Goal: Complete application form: Complete application form

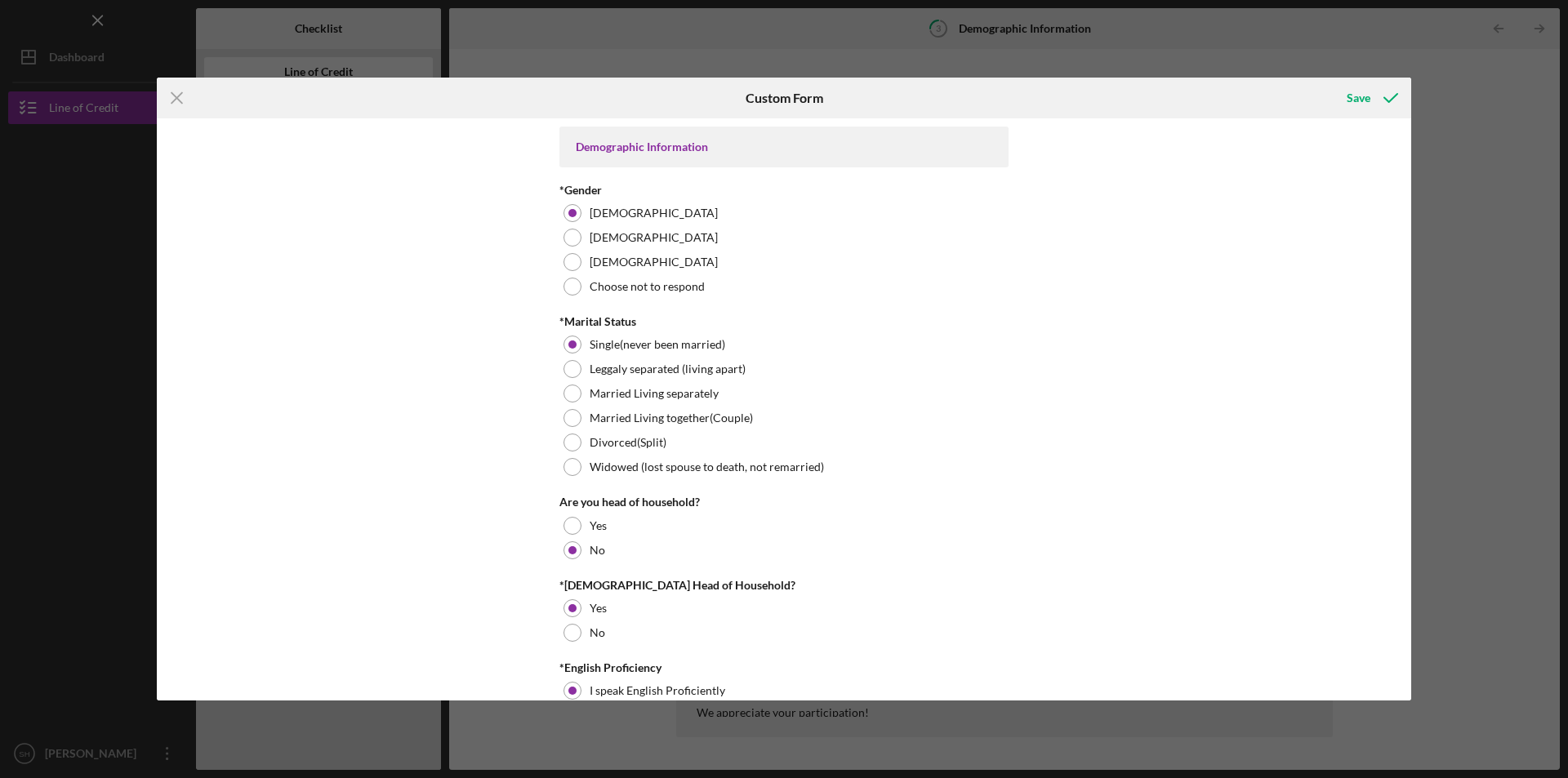
scroll to position [3152, 0]
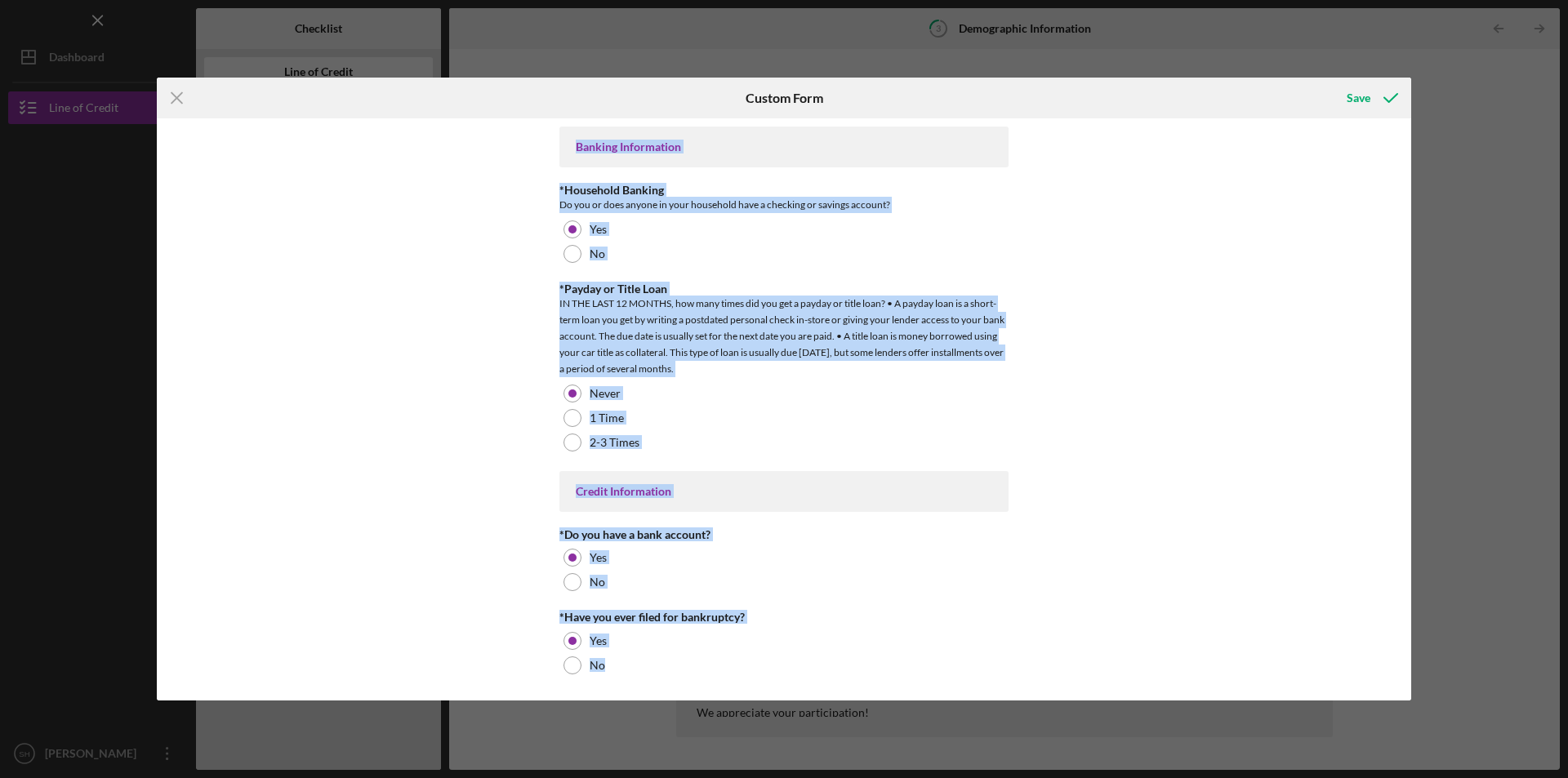
click at [1208, 253] on div "Demographic Information *Gender [DEMOGRAPHIC_DATA] [DEMOGRAPHIC_DATA] [DEMOGRAP…" at bounding box center [783, 408] width 1254 height 581
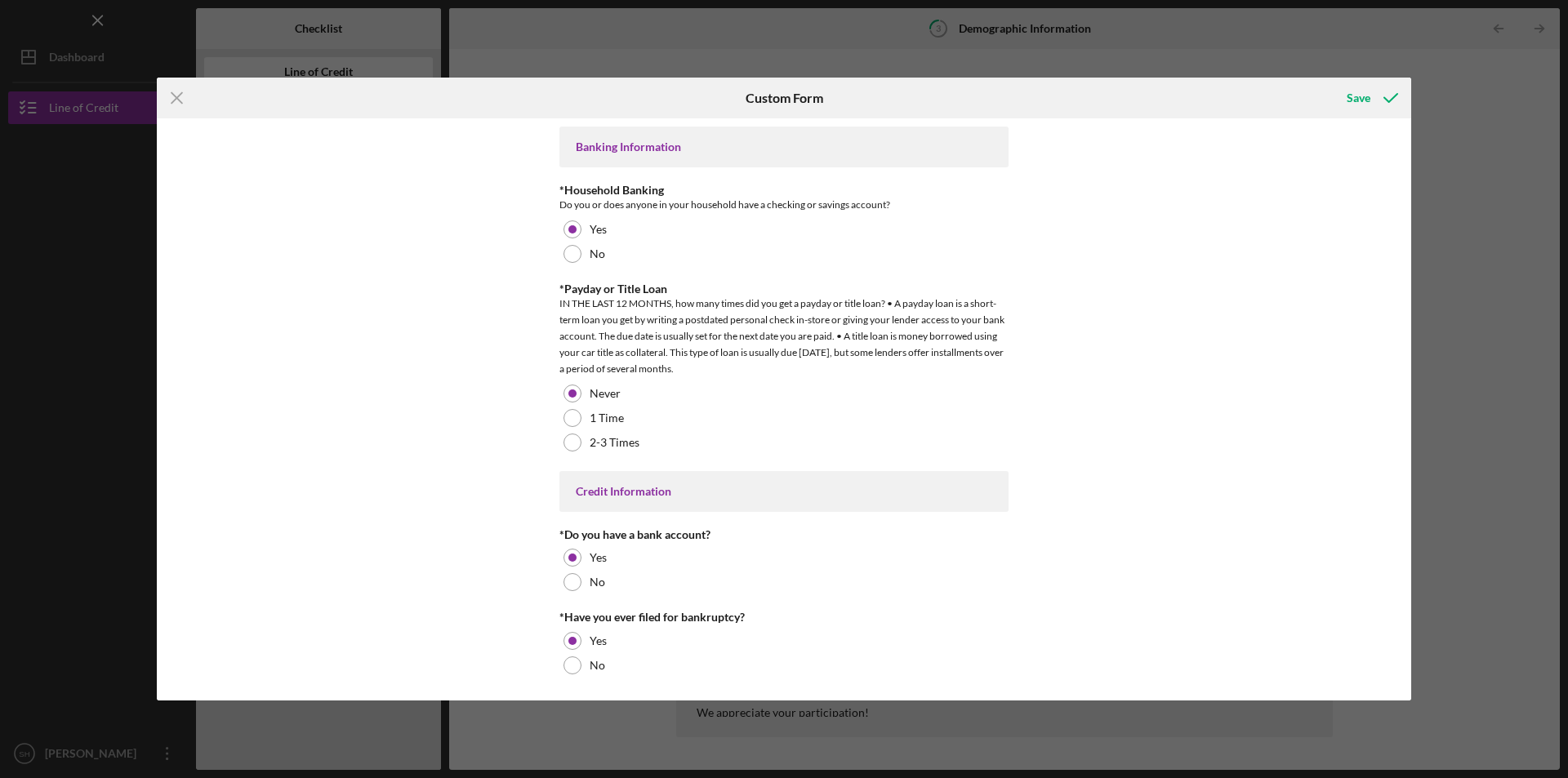
drag, startPoint x: 1362, startPoint y: 101, endPoint x: 717, endPoint y: 110, distance: 645.1
click at [1362, 101] on div "Save" at bounding box center [1358, 97] width 23 height 33
click at [1364, 97] on div "Save" at bounding box center [1358, 97] width 23 height 33
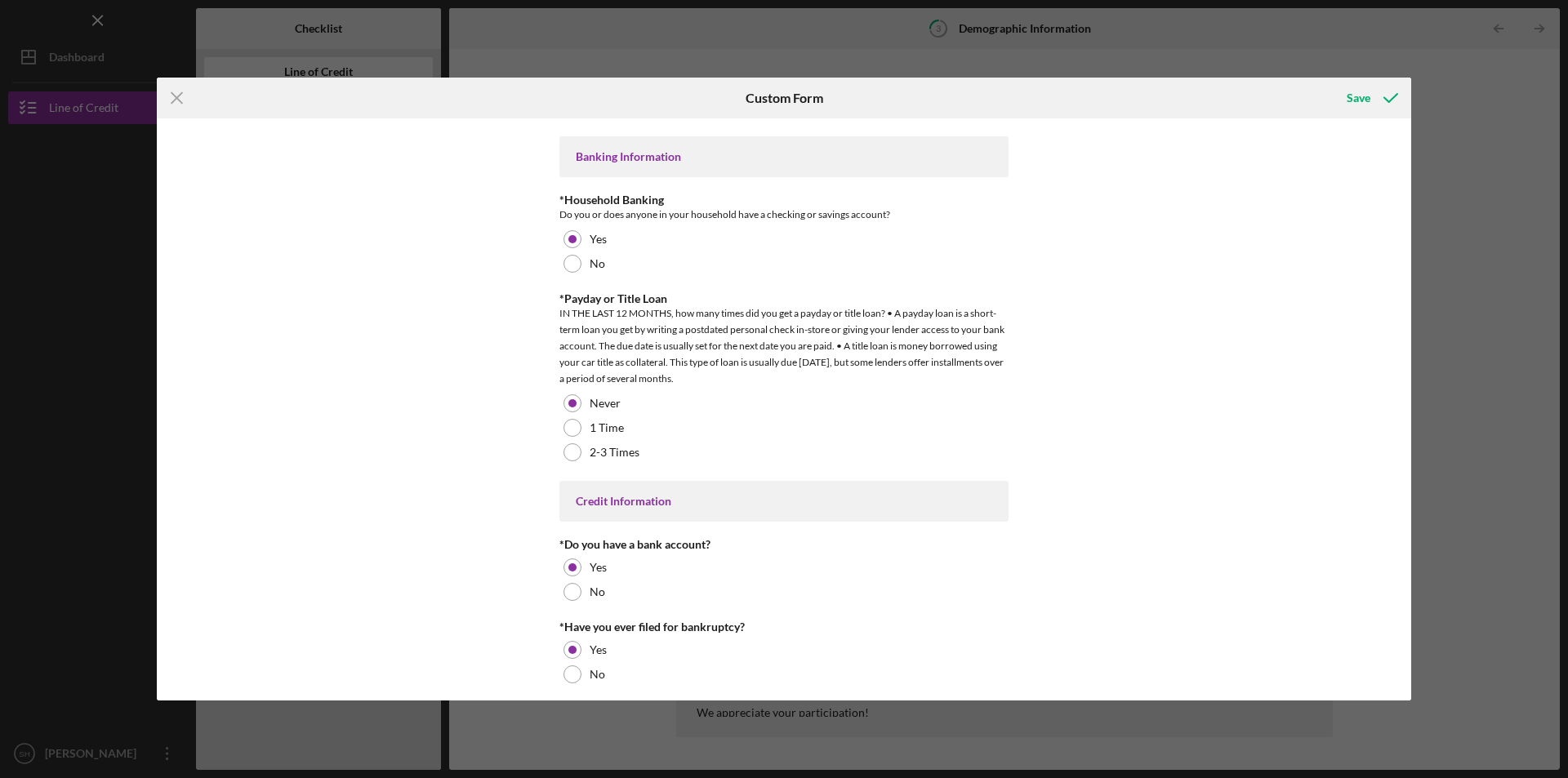
scroll to position [3161, 0]
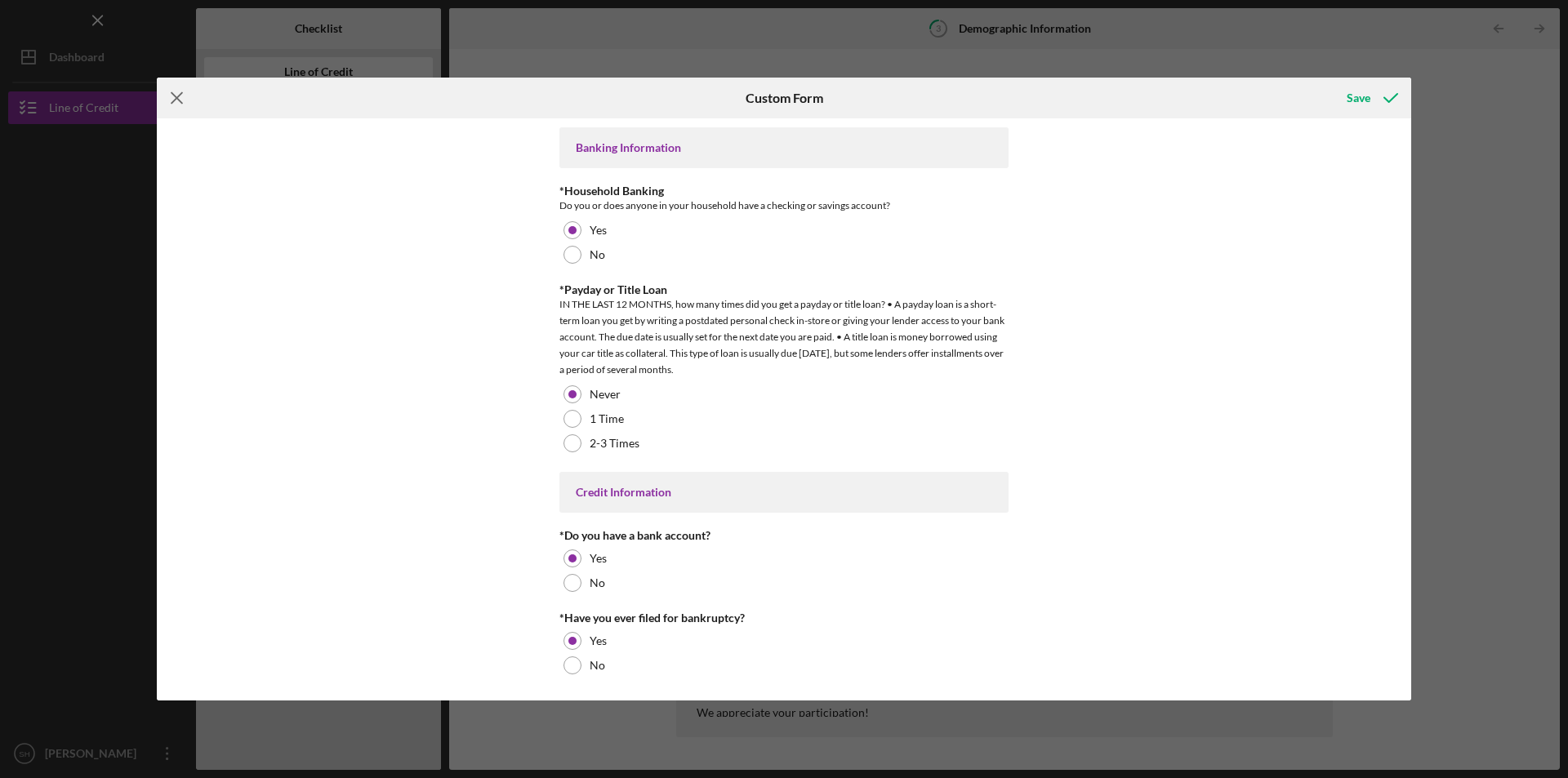
click at [170, 95] on icon "Icon/Menu Close" at bounding box center [177, 98] width 41 height 41
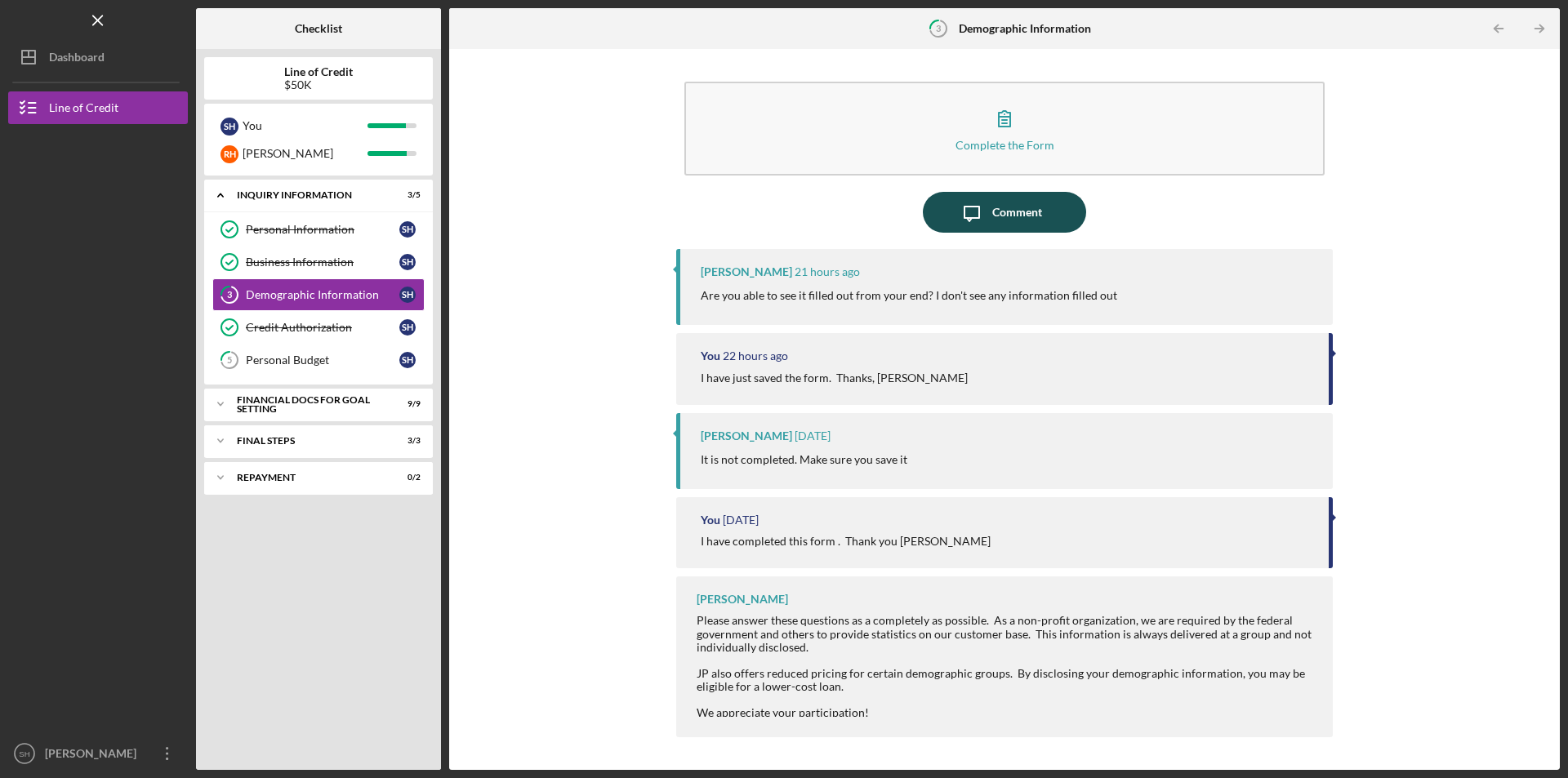
click at [1035, 212] on div "Comment" at bounding box center [1016, 213] width 50 height 41
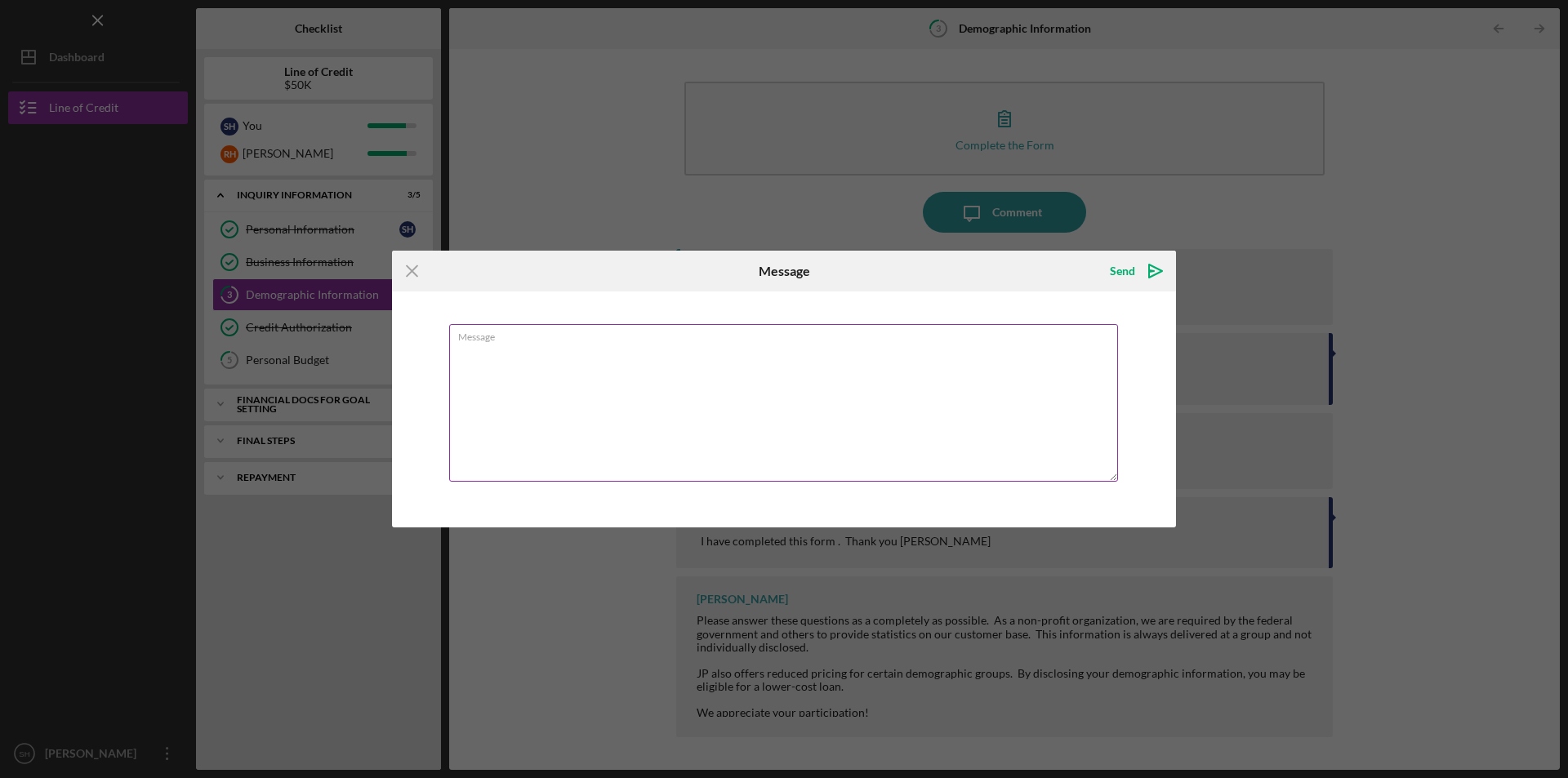
click at [513, 346] on textarea "Message" at bounding box center [783, 403] width 669 height 157
type textarea "I did fill it out, the only thing I can do is print this form out and do it man…"
click at [1117, 271] on div "Send" at bounding box center [1122, 271] width 25 height 33
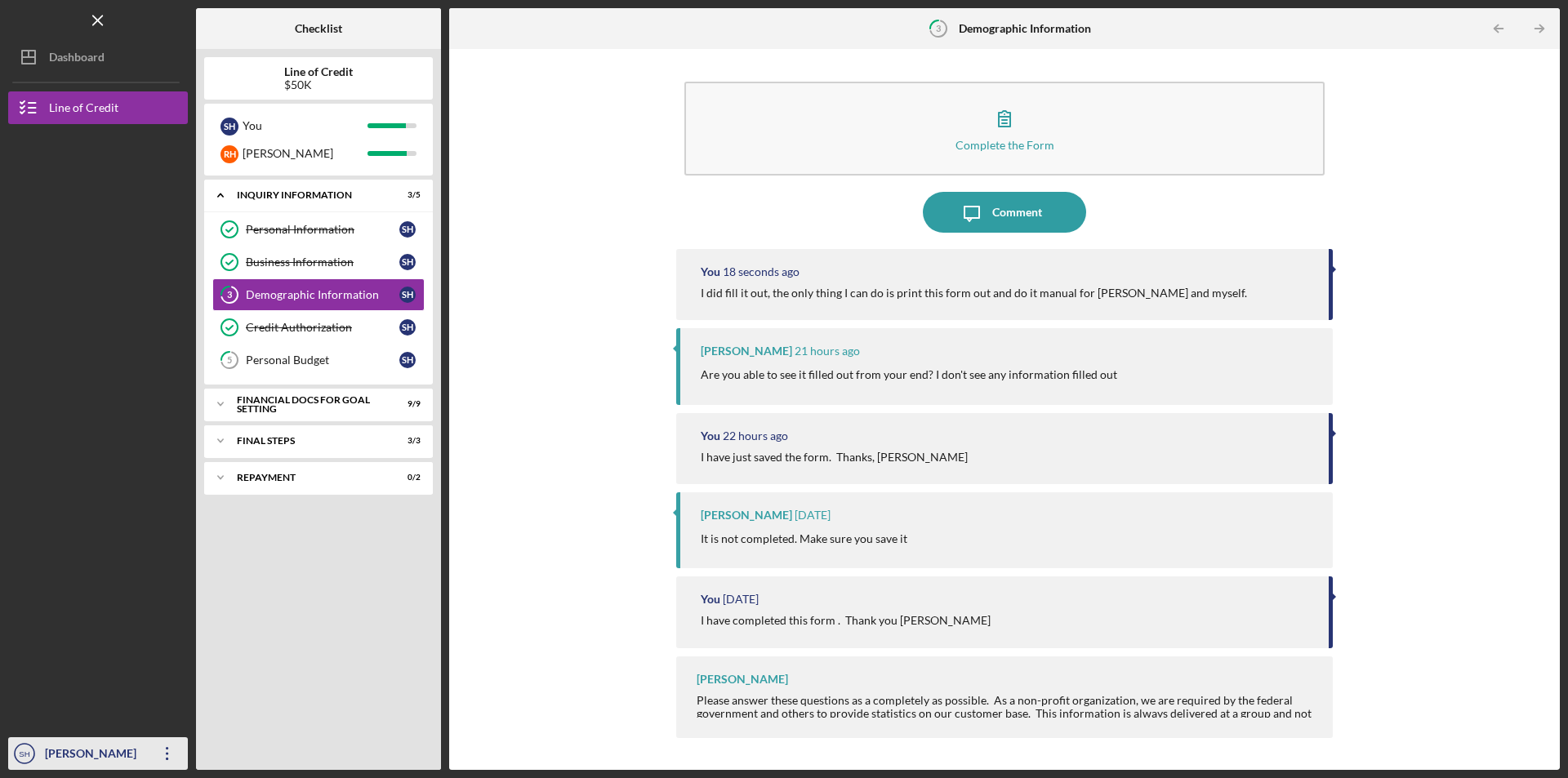
click at [98, 754] on div "[PERSON_NAME]" at bounding box center [94, 755] width 106 height 37
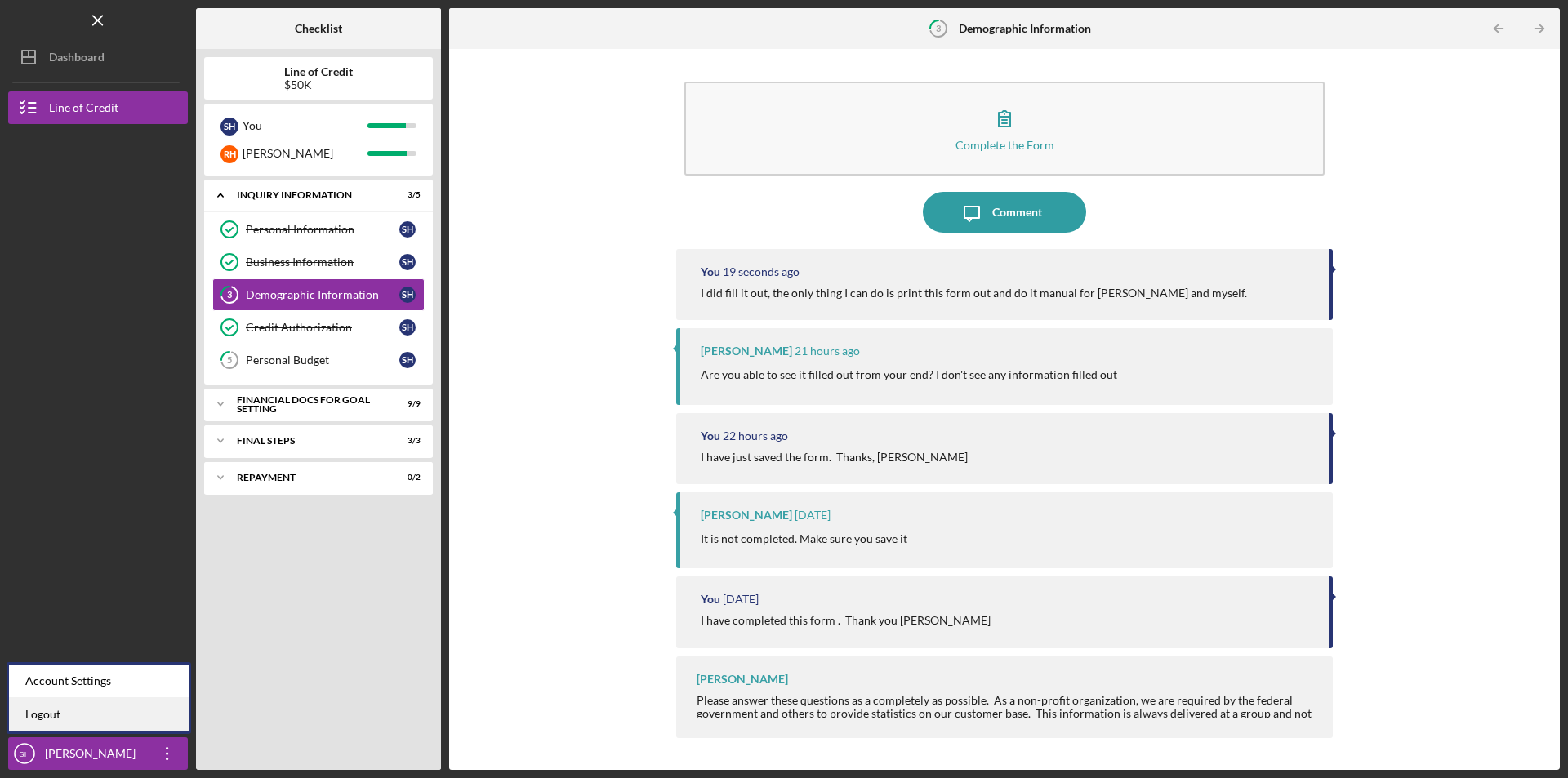
click at [33, 714] on link "Logout" at bounding box center [99, 714] width 180 height 34
